Goal: Transaction & Acquisition: Purchase product/service

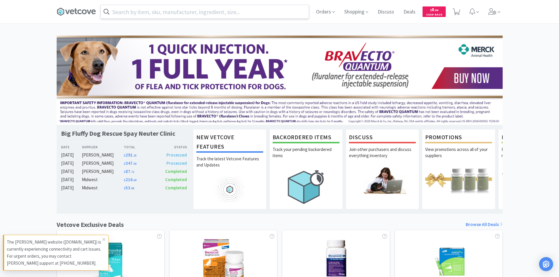
click at [286, 15] on input "text" at bounding box center [205, 11] width 208 height 13
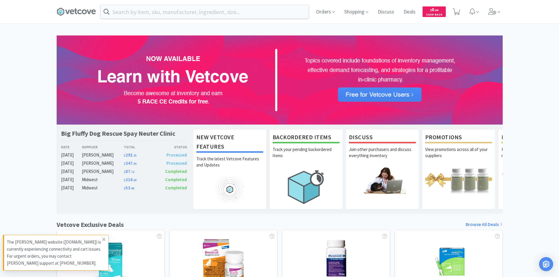
click at [103, 238] on icon at bounding box center [104, 239] width 4 height 5
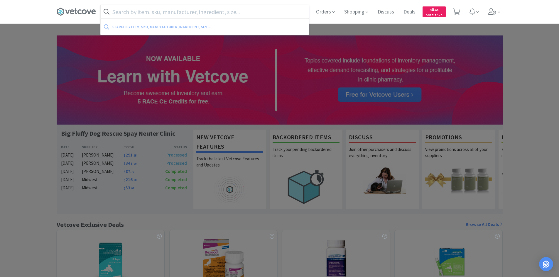
click at [179, 12] on input "text" at bounding box center [205, 11] width 208 height 13
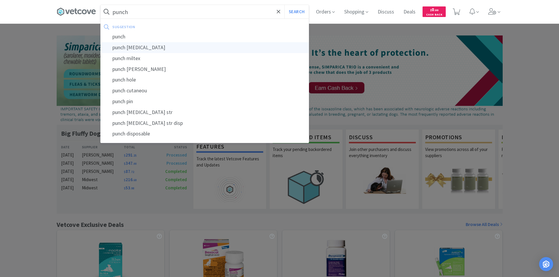
click at [144, 51] on div "punch [MEDICAL_DATA]" at bounding box center [205, 47] width 208 height 11
type input "punch [MEDICAL_DATA]"
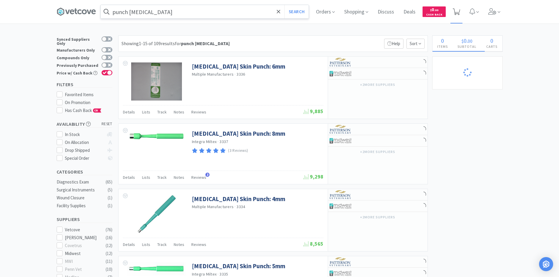
select select "1"
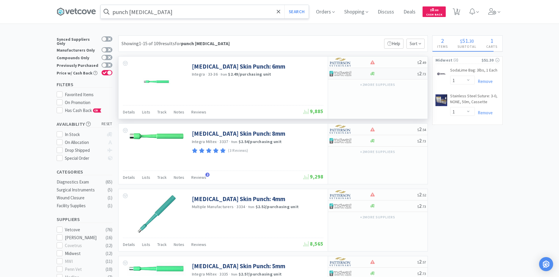
click at [382, 74] on div at bounding box center [394, 74] width 48 height 4
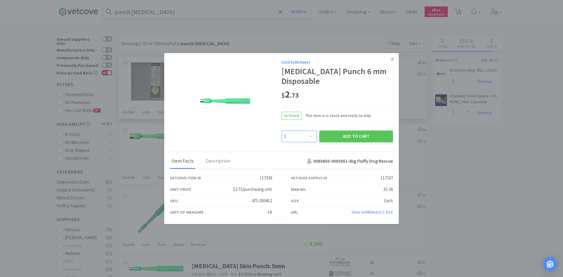
click at [301, 133] on select "Enter Quantity 1 2 3 4 5 6 7 8 9 10 11 12 13 14 15 16 17 18 19 20 Enter Quantity" at bounding box center [300, 137] width 36 height 12
select select "2"
click at [282, 131] on select "Enter Quantity 1 2 3 4 5 6 7 8 9 10 11 12 13 14 15 16 17 18 19 20 Enter Quantity" at bounding box center [300, 137] width 36 height 12
click at [337, 133] on button "Add to Cart" at bounding box center [357, 137] width 74 height 12
select select "2"
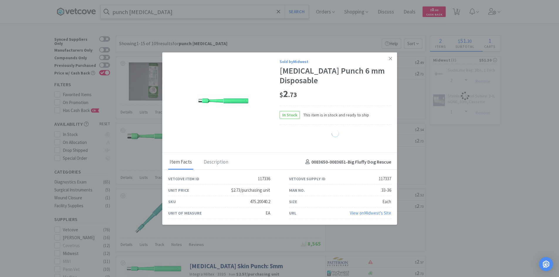
select select "1"
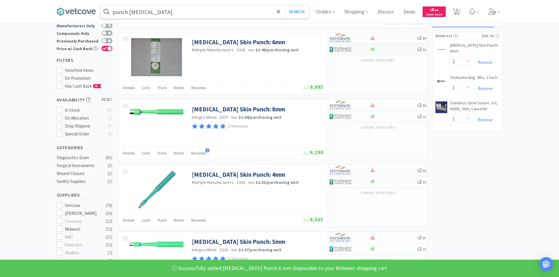
scroll to position [27, 0]
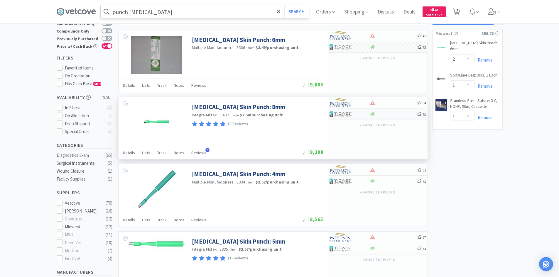
click at [397, 114] on div at bounding box center [394, 114] width 48 height 4
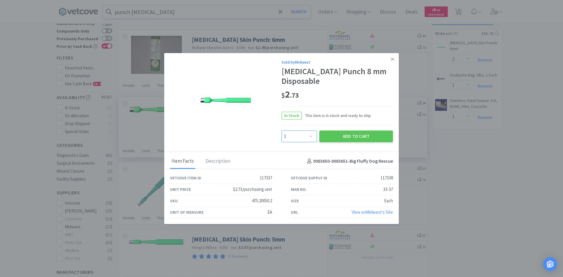
click at [308, 131] on select "Enter Quantity 1 2 3 4 5 6 7 8 9 10 11 12 13 14 15 16 17 18 19 20 Enter Quantity" at bounding box center [300, 137] width 36 height 12
select select "2"
click at [282, 131] on select "Enter Quantity 1 2 3 4 5 6 7 8 9 10 11 12 13 14 15 16 17 18 19 20 Enter Quantity" at bounding box center [300, 137] width 36 height 12
click at [364, 131] on button "Add to Cart" at bounding box center [357, 137] width 74 height 12
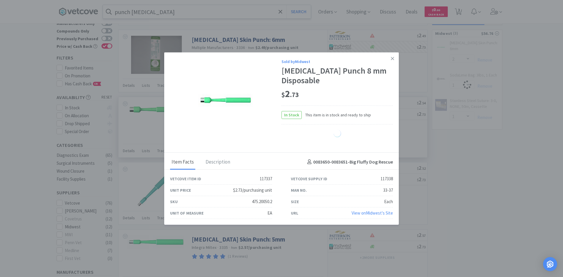
select select "2"
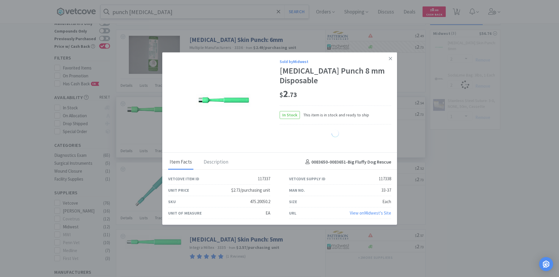
select select "1"
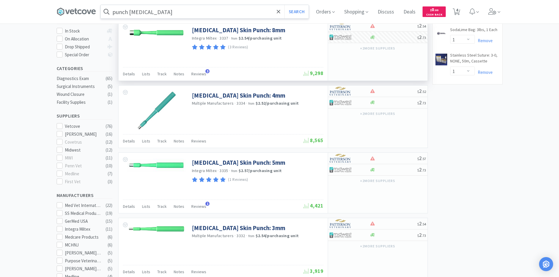
scroll to position [105, 0]
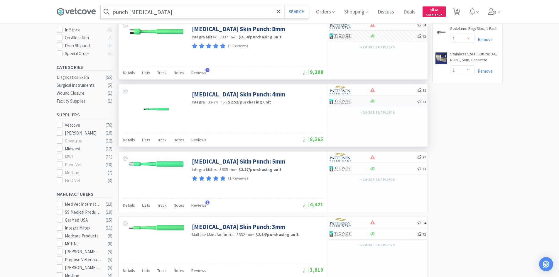
click at [367, 102] on div at bounding box center [350, 102] width 40 height 10
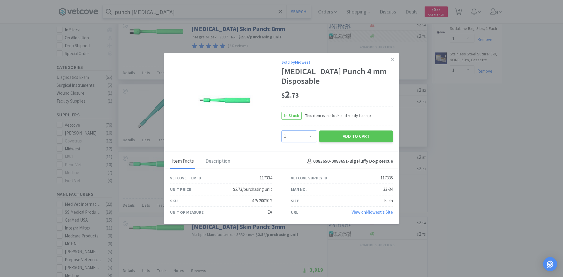
click at [306, 131] on select "Enter Quantity 1 2 3 4 5 6 7 8 9 10 11 12 13 14 15 16 17 18 19 20 Enter Quantity" at bounding box center [300, 137] width 36 height 12
select select "2"
click at [282, 131] on select "Enter Quantity 1 2 3 4 5 6 7 8 9 10 11 12 13 14 15 16 17 18 19 20 Enter Quantity" at bounding box center [300, 137] width 36 height 12
click at [353, 131] on button "Add to Cart" at bounding box center [357, 137] width 74 height 12
select select "2"
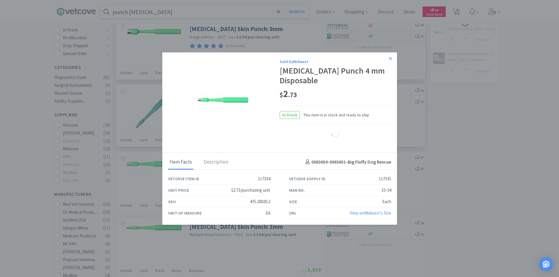
select select "1"
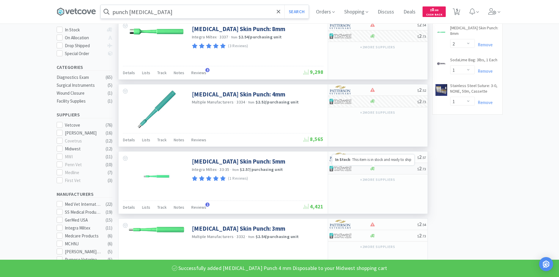
click at [371, 170] on icon at bounding box center [372, 169] width 4 height 4
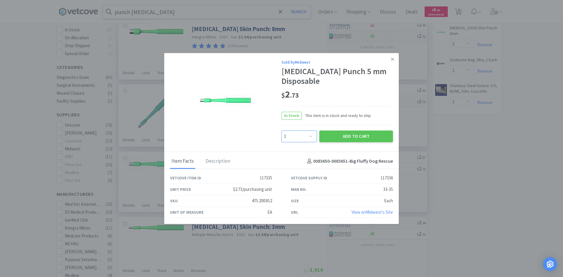
click at [312, 132] on select "Enter Quantity 1 2 3 4 5 6 7 8 9 10 11 12 13 14 15 16 17 18 19 20 Enter Quantity" at bounding box center [300, 137] width 36 height 12
select select "2"
click at [282, 131] on select "Enter Quantity 1 2 3 4 5 6 7 8 9 10 11 12 13 14 15 16 17 18 19 20 Enter Quantity" at bounding box center [300, 137] width 36 height 12
click at [343, 134] on button "Add to Cart" at bounding box center [357, 137] width 74 height 12
select select "2"
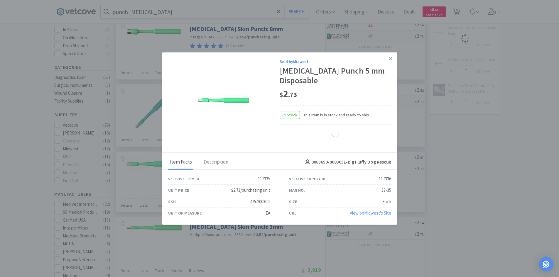
select select "1"
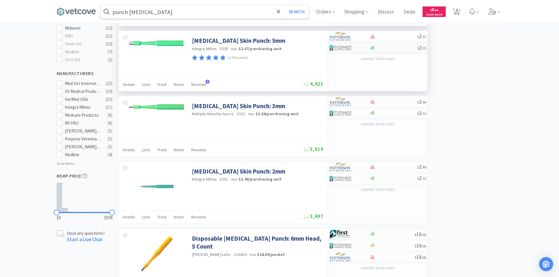
scroll to position [225, 0]
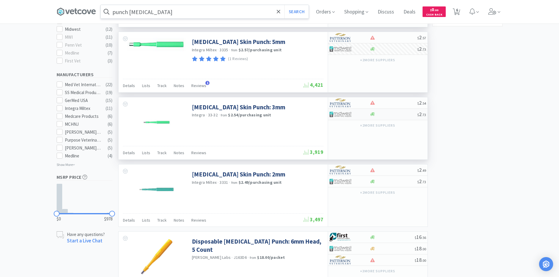
click at [384, 114] on div at bounding box center [394, 114] width 48 height 4
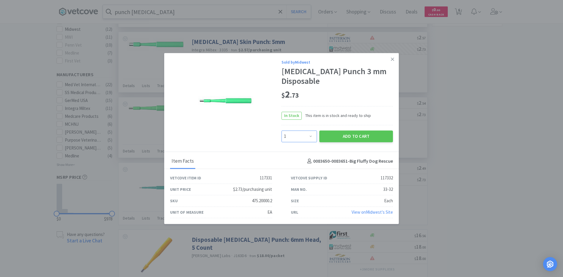
click at [310, 131] on select "Enter Quantity 1 2 3 4 5 6 7 8 9 10 11 12 13 14 15 16 17 18 19 20 Enter Quantity" at bounding box center [300, 137] width 36 height 12
select select "2"
click at [282, 131] on select "Enter Quantity 1 2 3 4 5 6 7 8 9 10 11 12 13 14 15 16 17 18 19 20 Enter Quantity" at bounding box center [300, 137] width 36 height 12
click at [348, 132] on button "Add to Cart" at bounding box center [357, 137] width 74 height 12
select select "2"
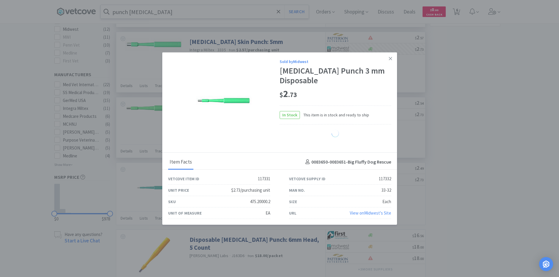
select select "1"
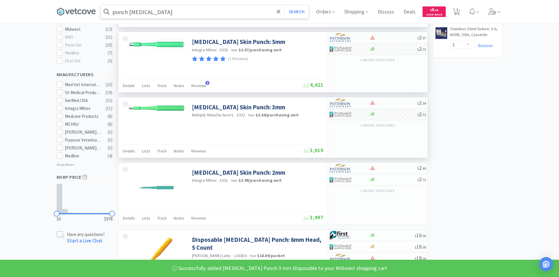
scroll to position [0, 0]
